Goal: Transaction & Acquisition: Purchase product/service

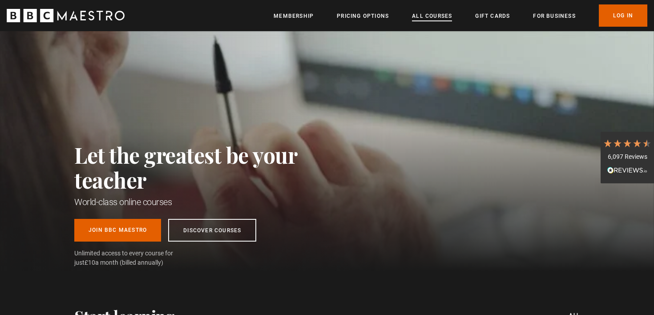
click at [416, 16] on link "All Courses" at bounding box center [432, 16] width 40 height 9
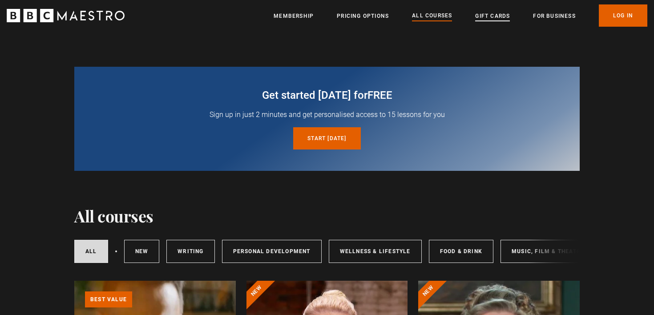
click at [493, 13] on link "Gift Cards" at bounding box center [492, 16] width 35 height 9
